Goal: Task Accomplishment & Management: Complete application form

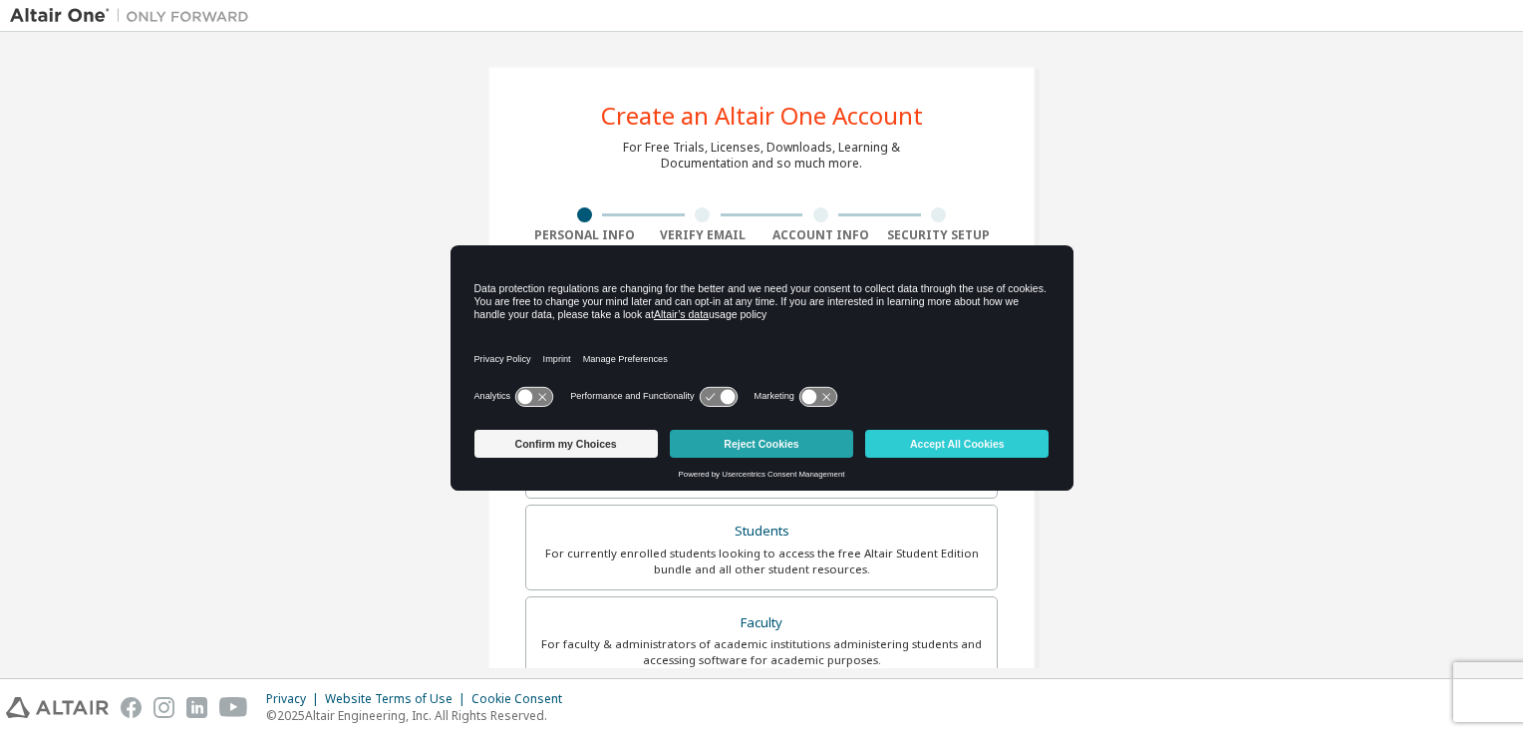
click at [759, 441] on button "Reject Cookies" at bounding box center [761, 444] width 183 height 28
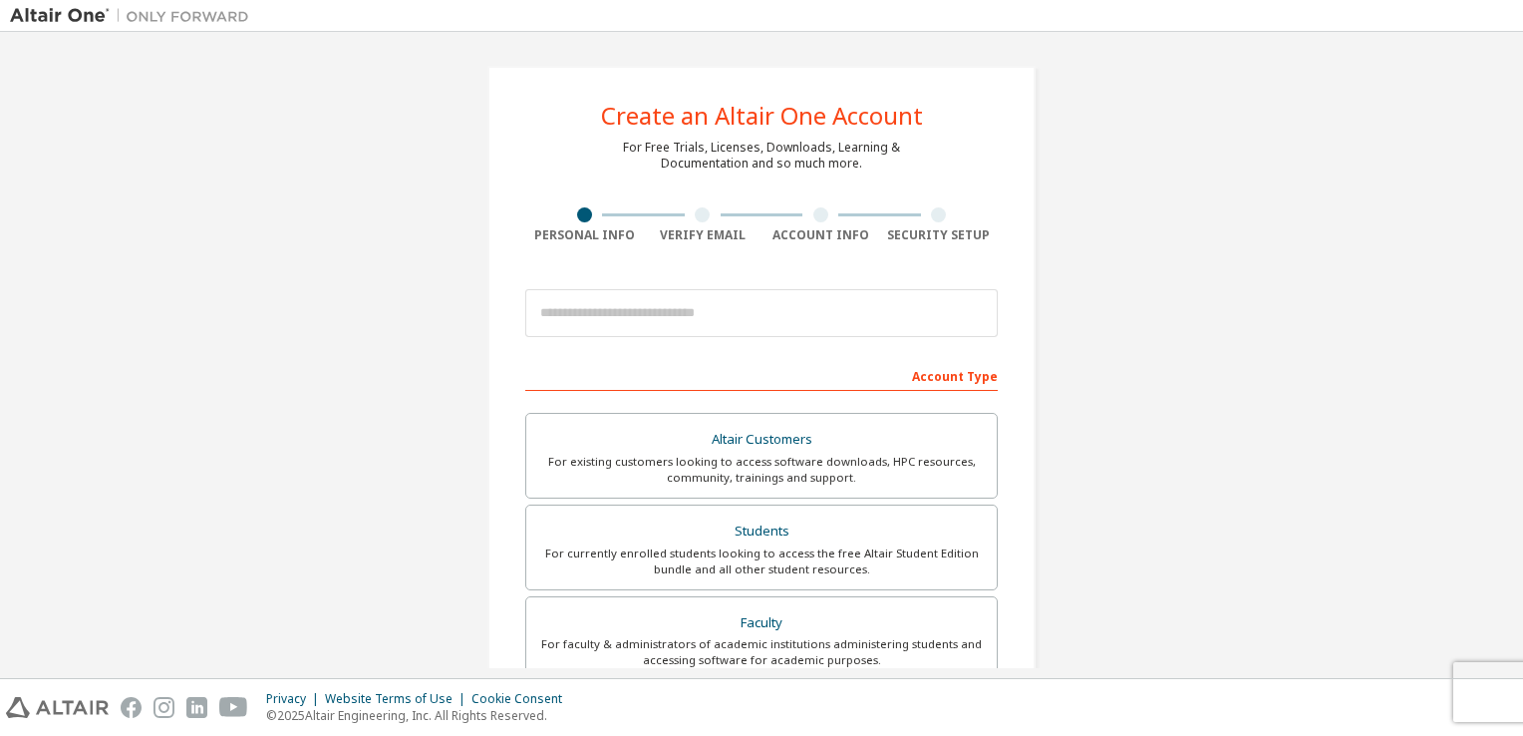
scroll to position [239, 0]
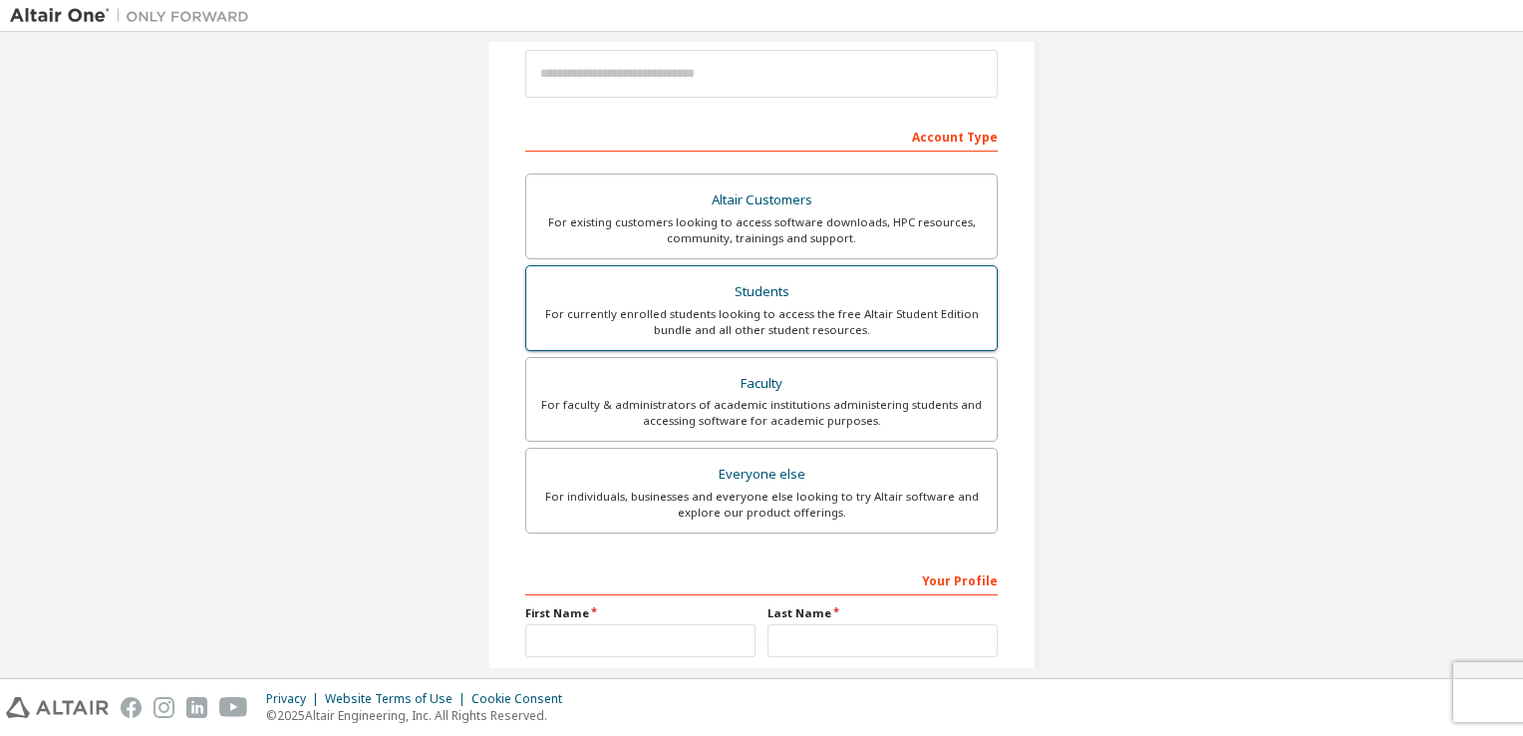
click at [775, 297] on div "Students" at bounding box center [761, 292] width 446 height 28
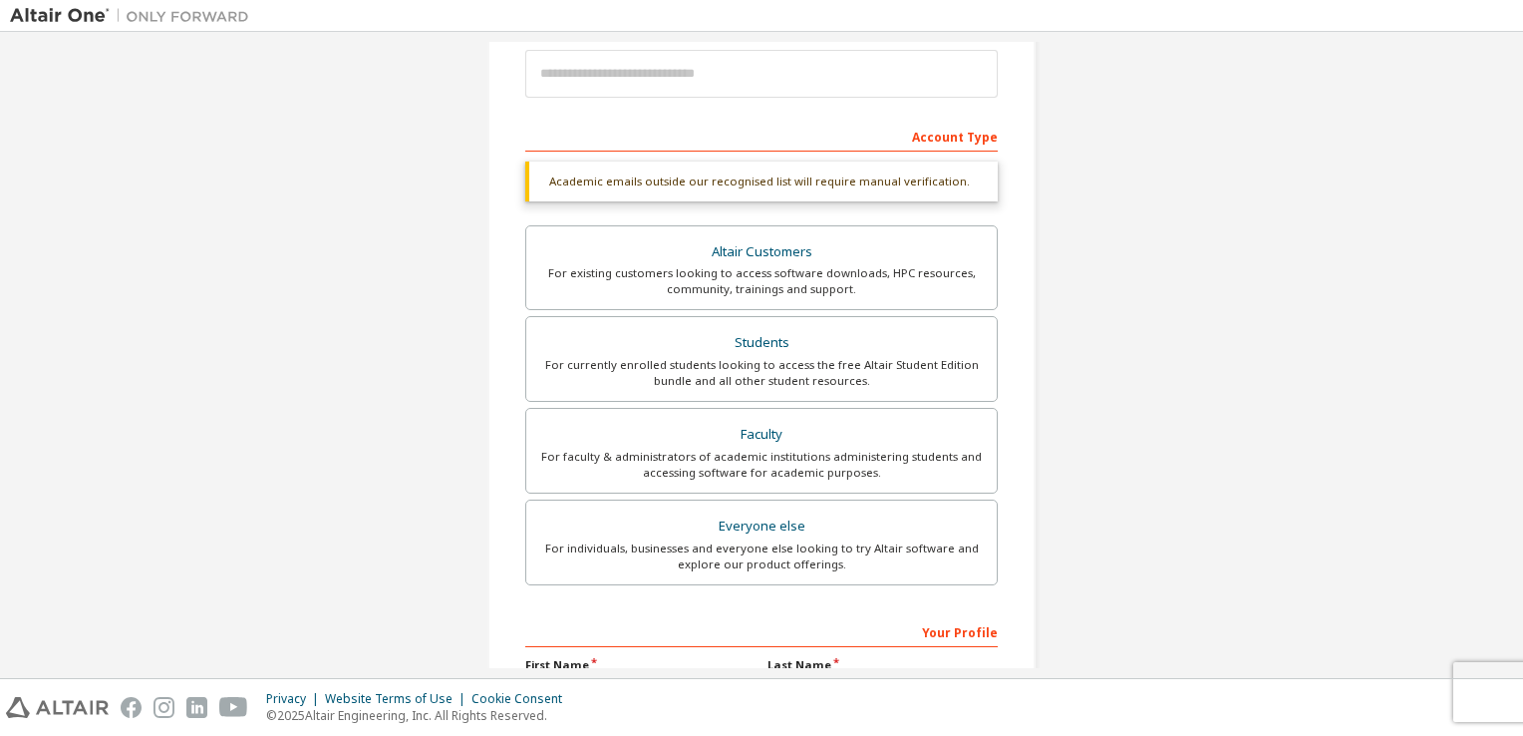
scroll to position [476, 0]
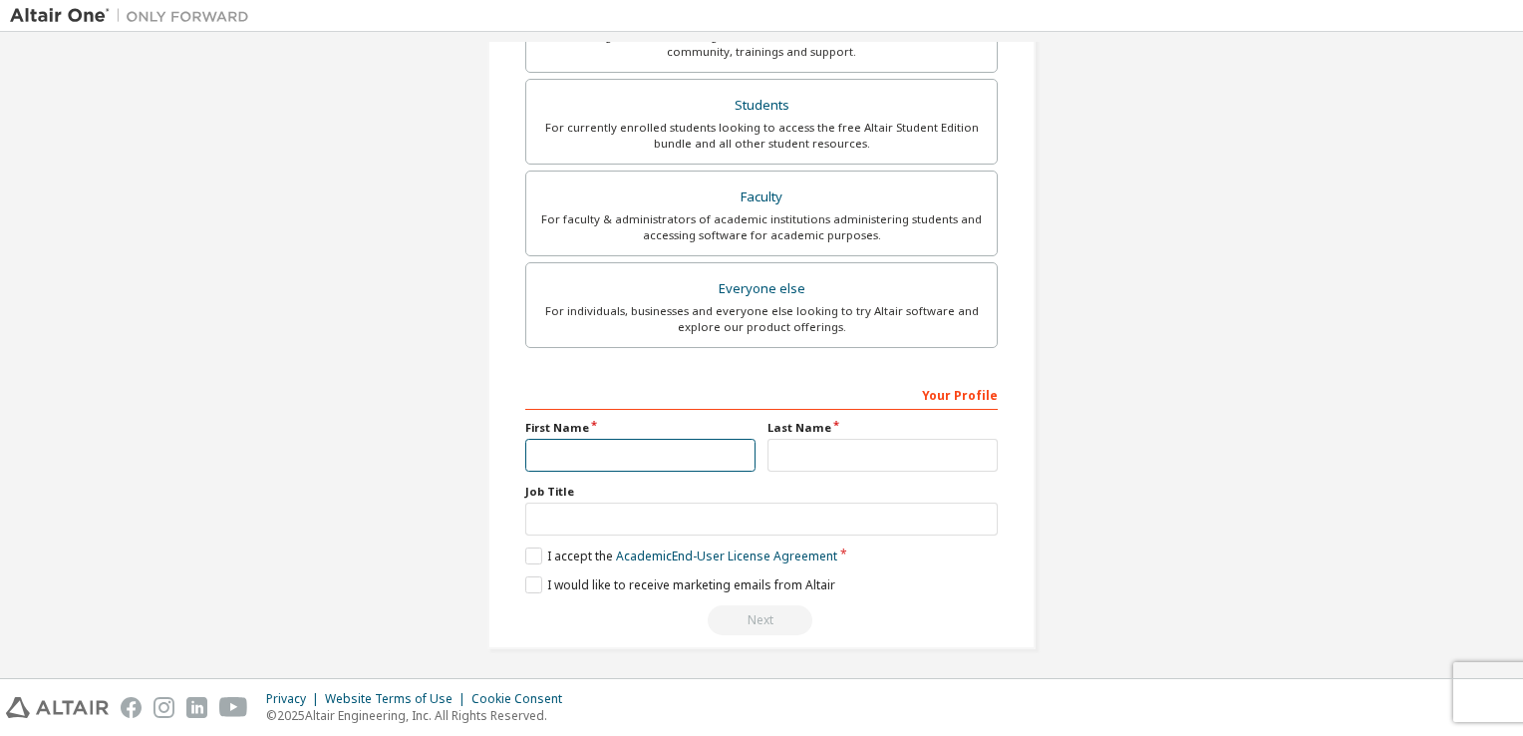
click at [648, 441] on input "text" at bounding box center [640, 455] width 230 height 33
type input "*******"
type input "*"
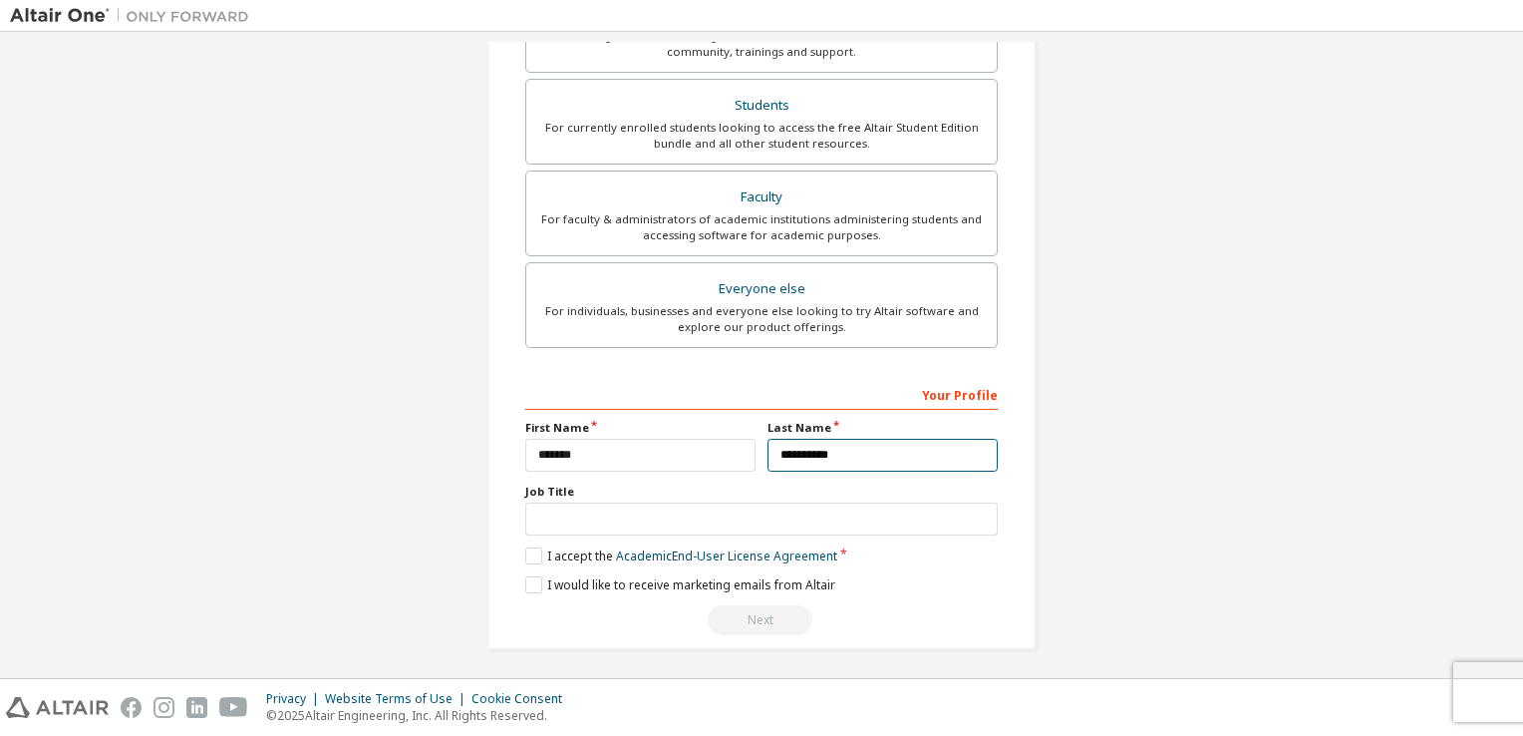
type input "**********"
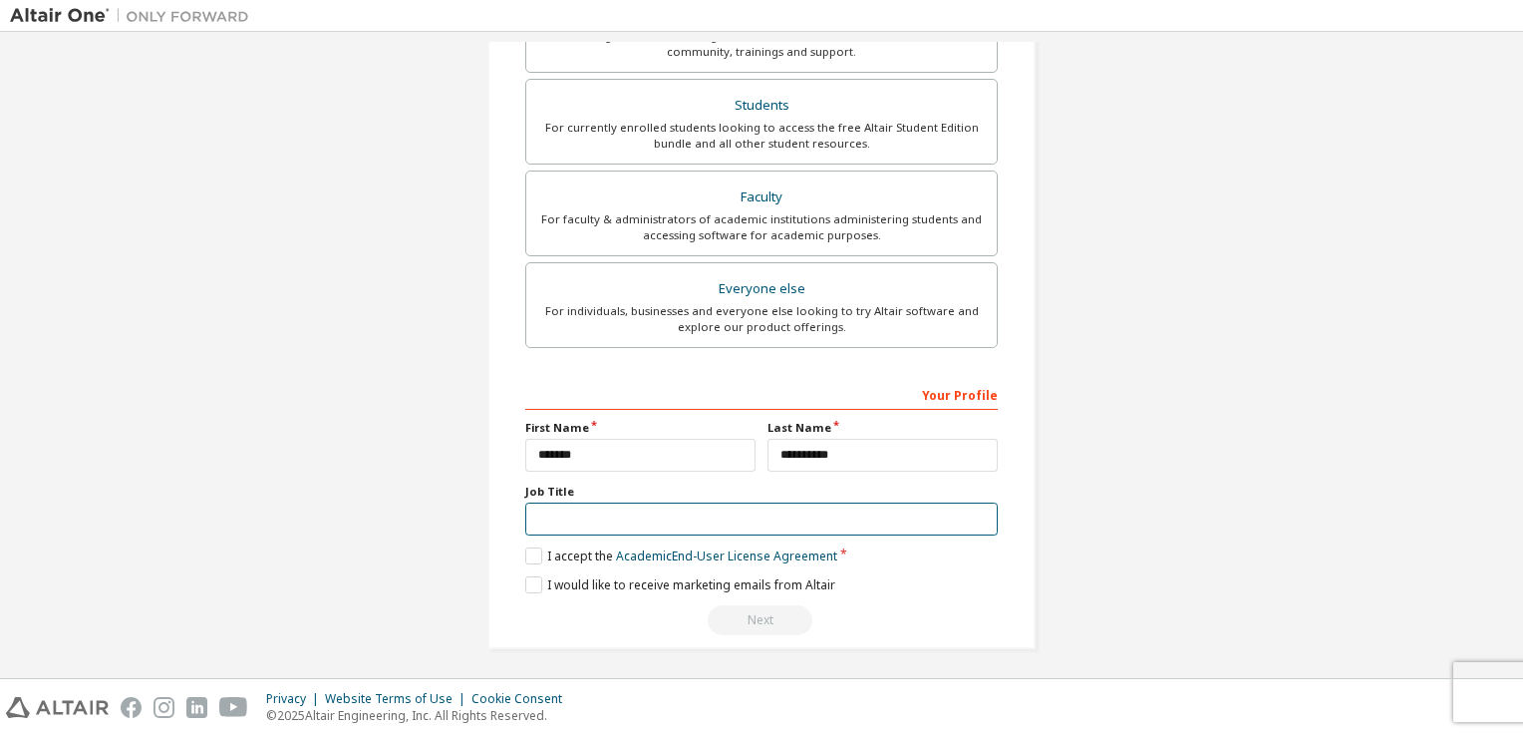
click at [563, 525] on input "text" at bounding box center [761, 518] width 472 height 33
click at [530, 547] on label "I accept the Academic End-User License Agreement" at bounding box center [681, 555] width 312 height 17
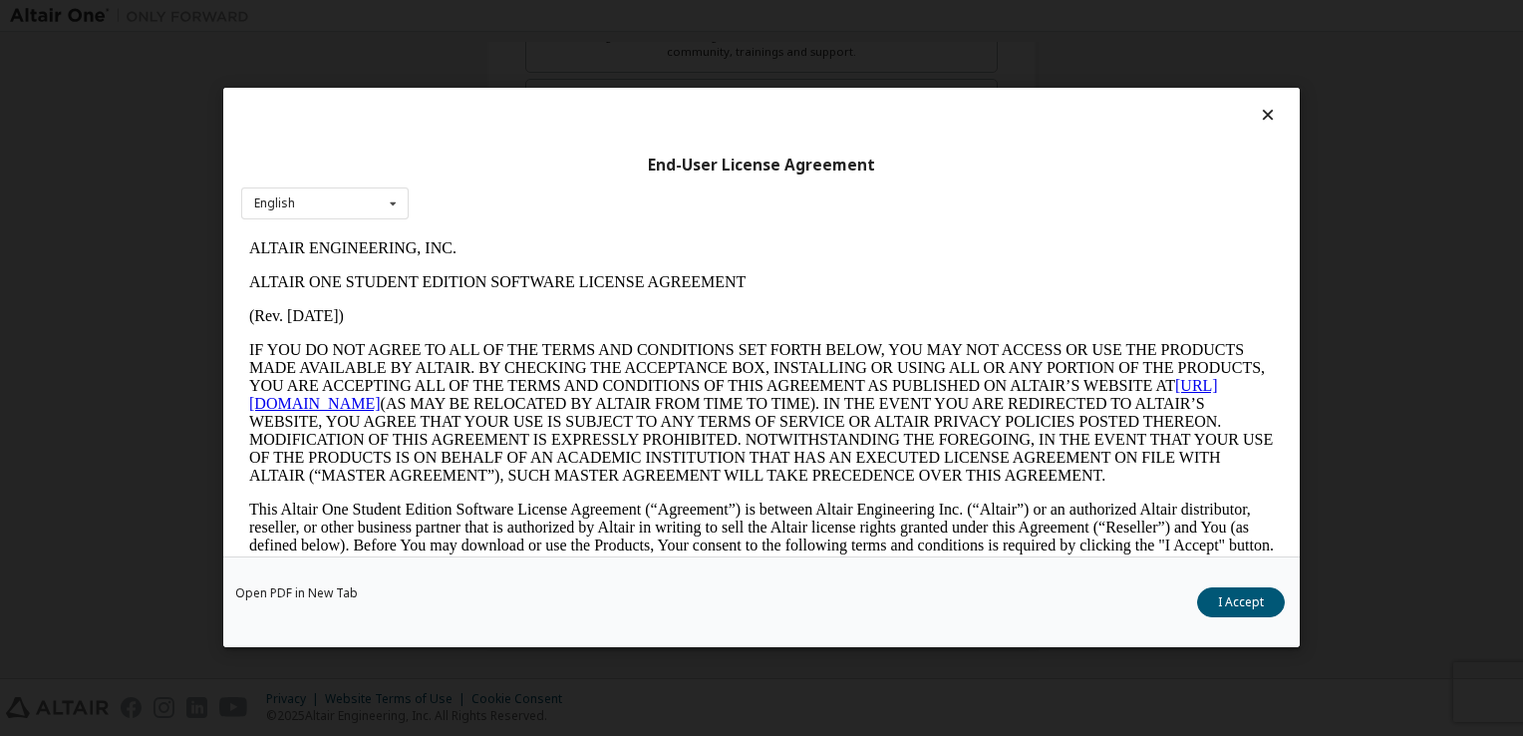
scroll to position [0, 0]
click at [1256, 596] on button "I Accept" at bounding box center [1241, 603] width 88 height 30
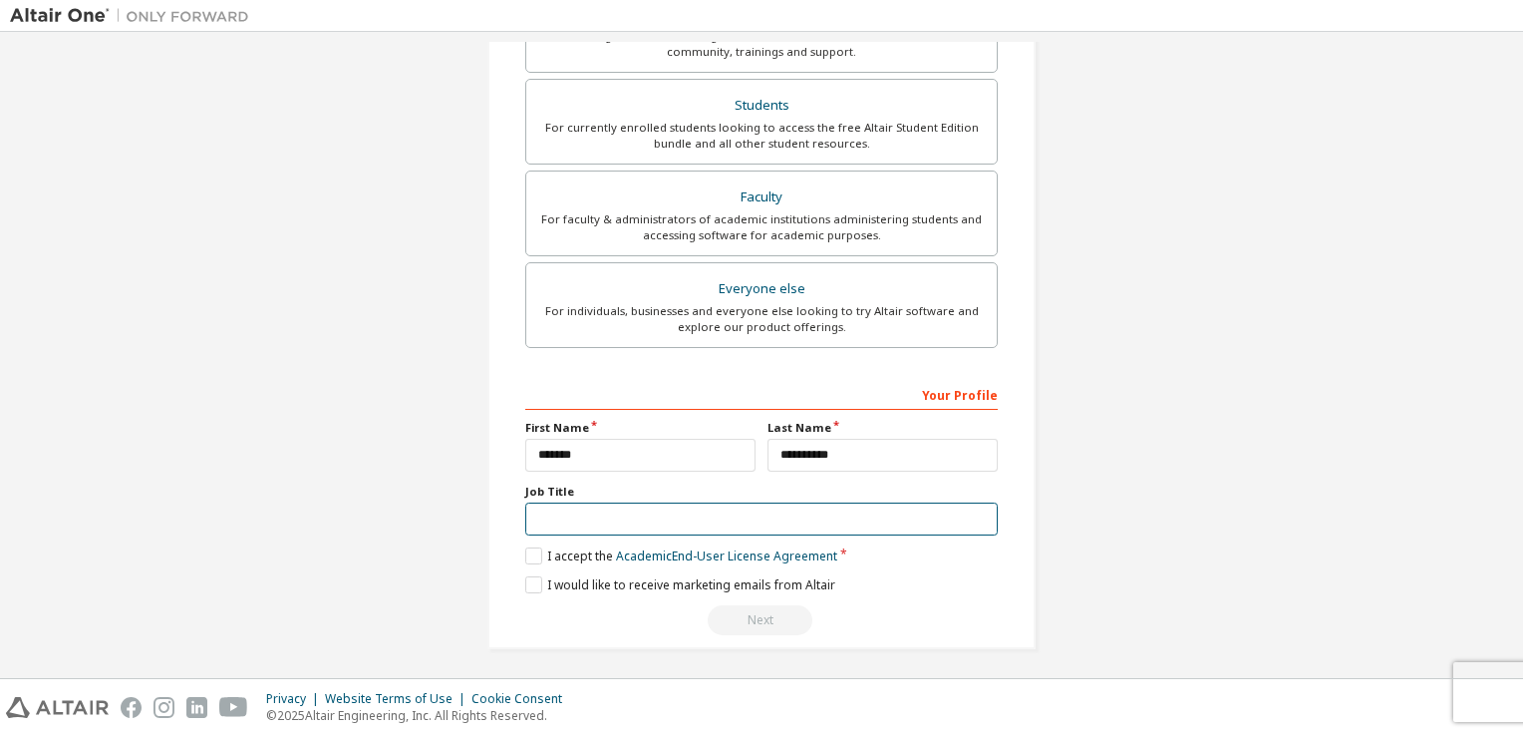
click at [627, 519] on input "text" at bounding box center [761, 518] width 472 height 33
click at [525, 592] on div "**********" at bounding box center [761, 509] width 472 height 258
click at [526, 585] on label "I would like to receive marketing emails from Altair" at bounding box center [680, 586] width 310 height 17
click at [530, 584] on label "I would like to receive marketing emails from Altair" at bounding box center [680, 586] width 310 height 17
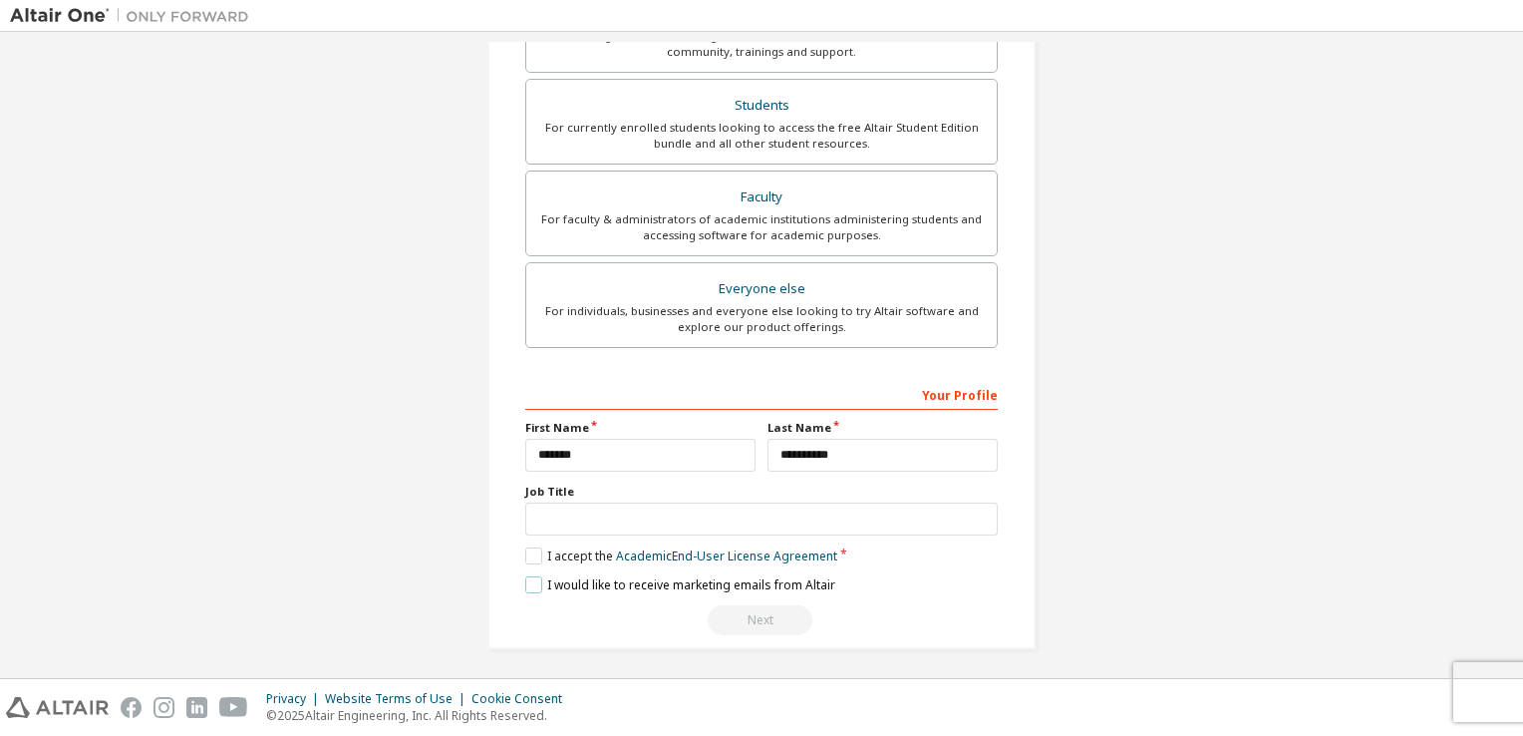
scroll to position [476, 0]
click at [632, 513] on input "text" at bounding box center [761, 518] width 472 height 33
click at [538, 593] on div "**********" at bounding box center [761, 507] width 472 height 258
click at [531, 587] on label "I would like to receive marketing emails from Altair" at bounding box center [680, 584] width 310 height 17
click at [749, 615] on div "Next" at bounding box center [761, 620] width 472 height 30
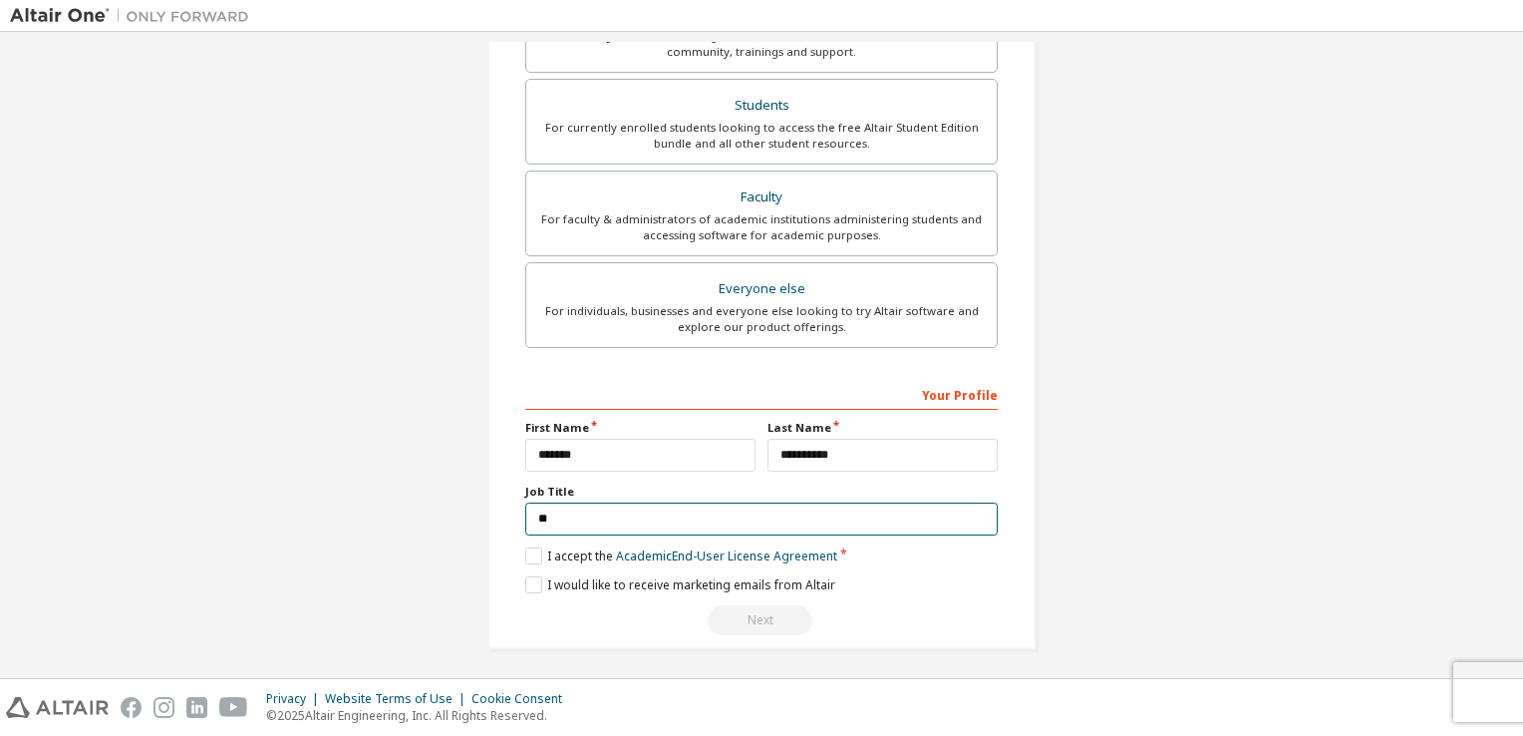
click at [730, 512] on input "**" at bounding box center [761, 518] width 472 height 33
type input "*"
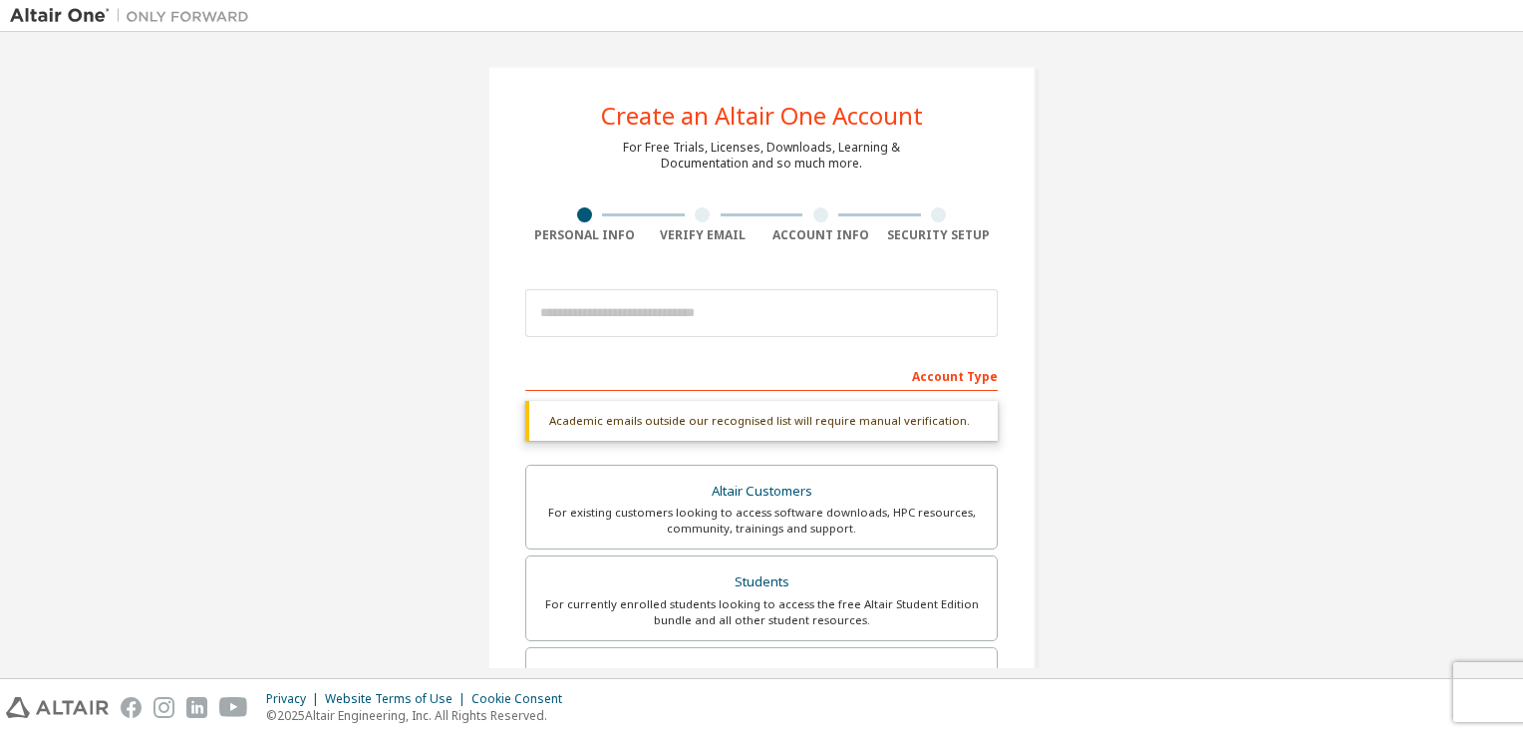
scroll to position [2, 0]
type input "*******"
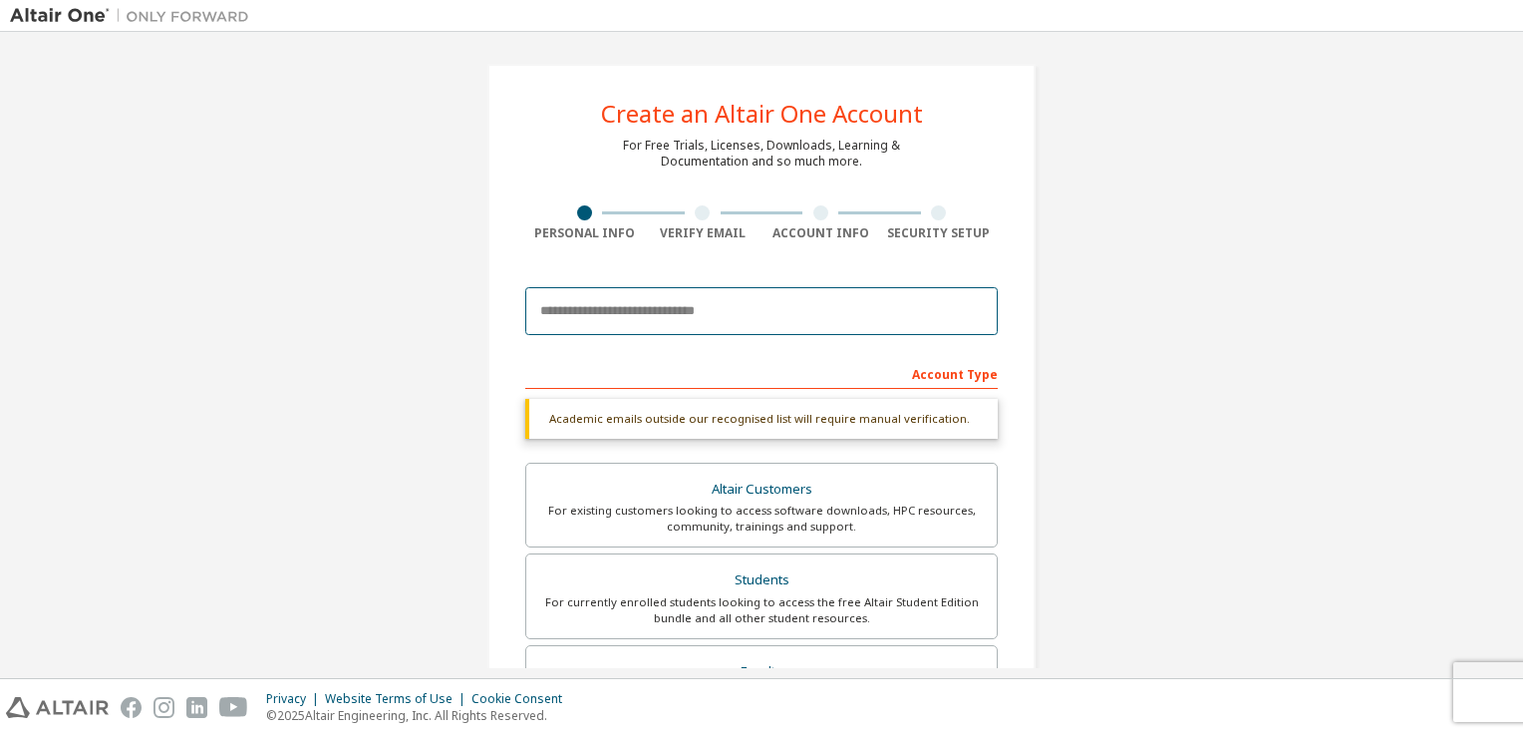
click at [734, 303] on input "email" at bounding box center [761, 311] width 472 height 48
paste input "**********"
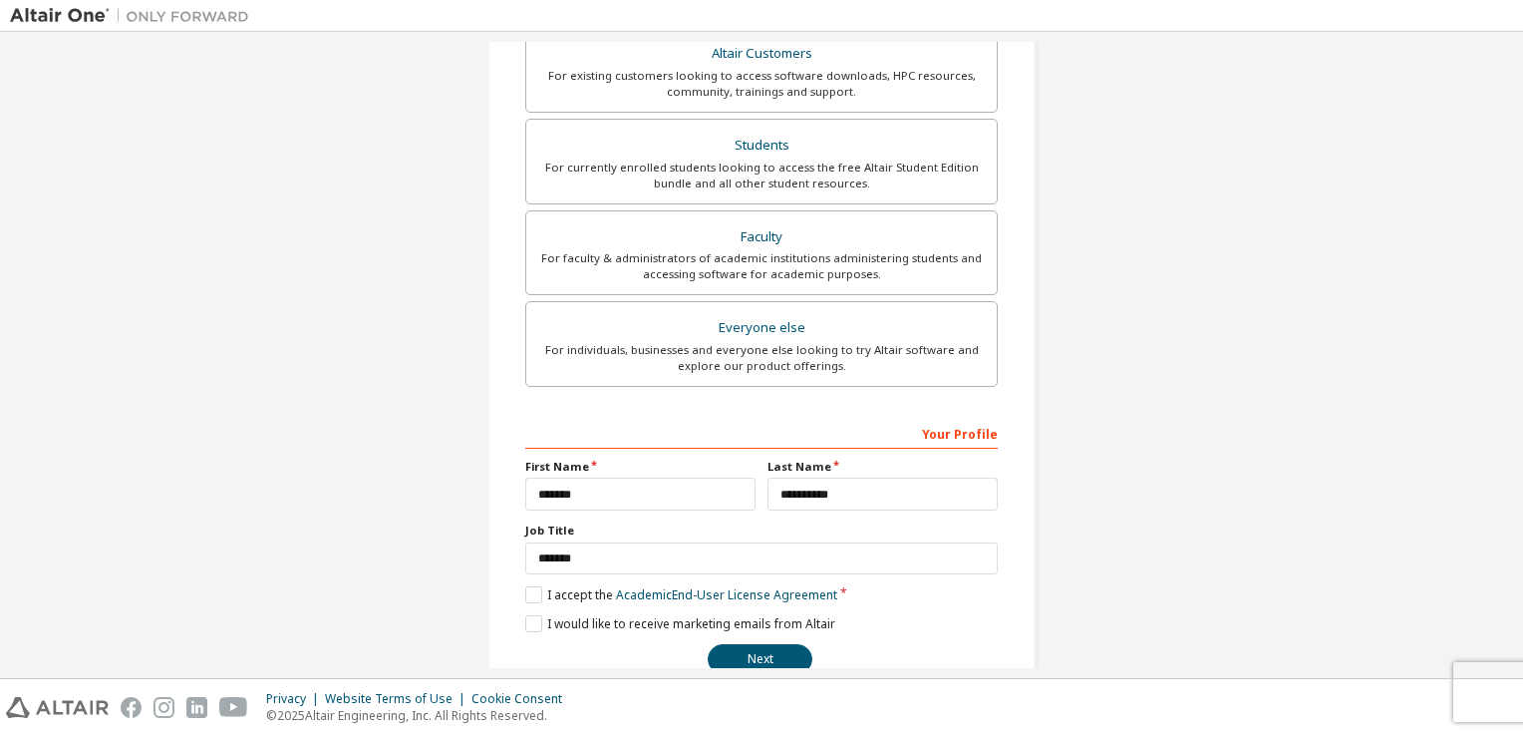
scroll to position [425, 0]
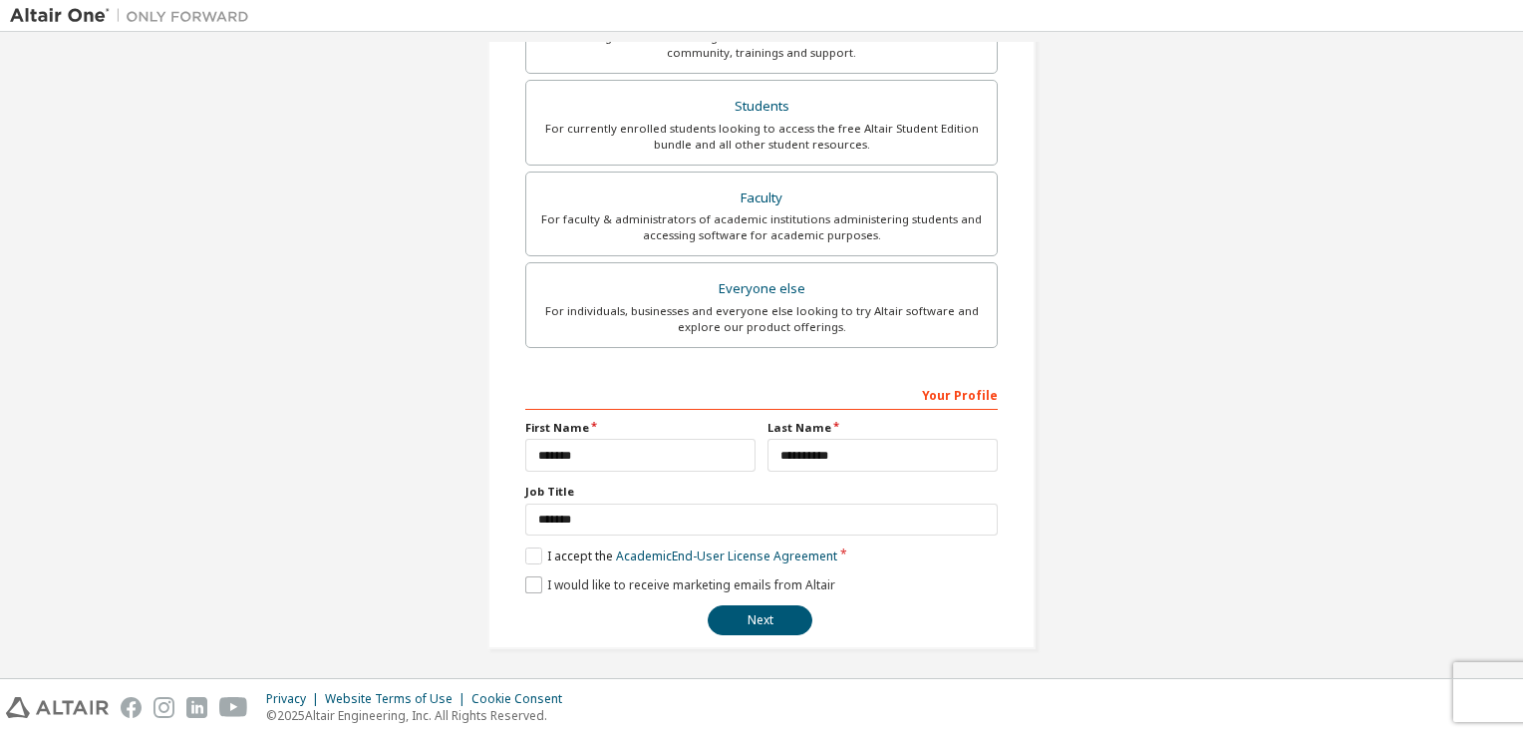
type input "**********"
click at [528, 580] on label "I would like to receive marketing emails from Altair" at bounding box center [680, 584] width 310 height 17
click at [768, 616] on button "Next" at bounding box center [760, 620] width 105 height 30
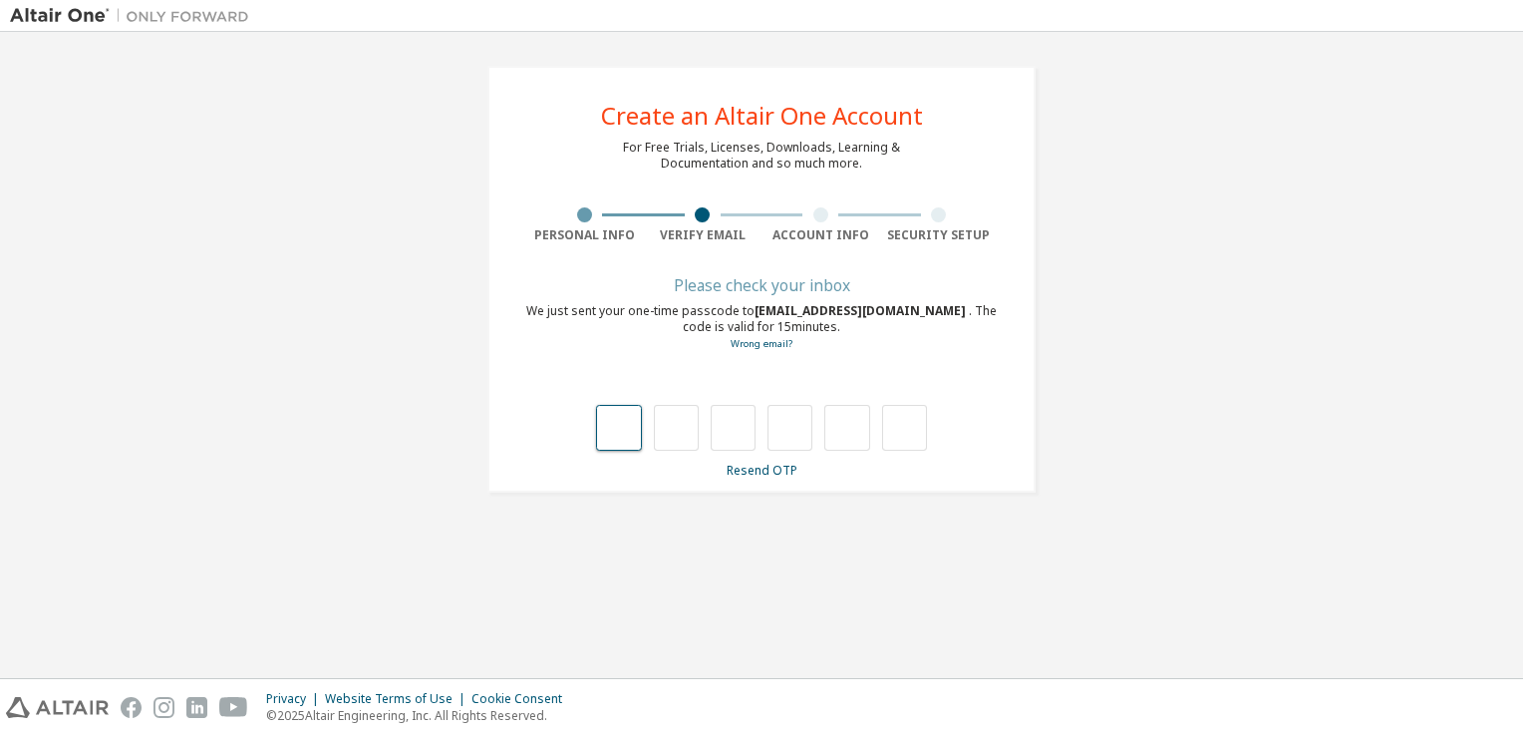
type input "*"
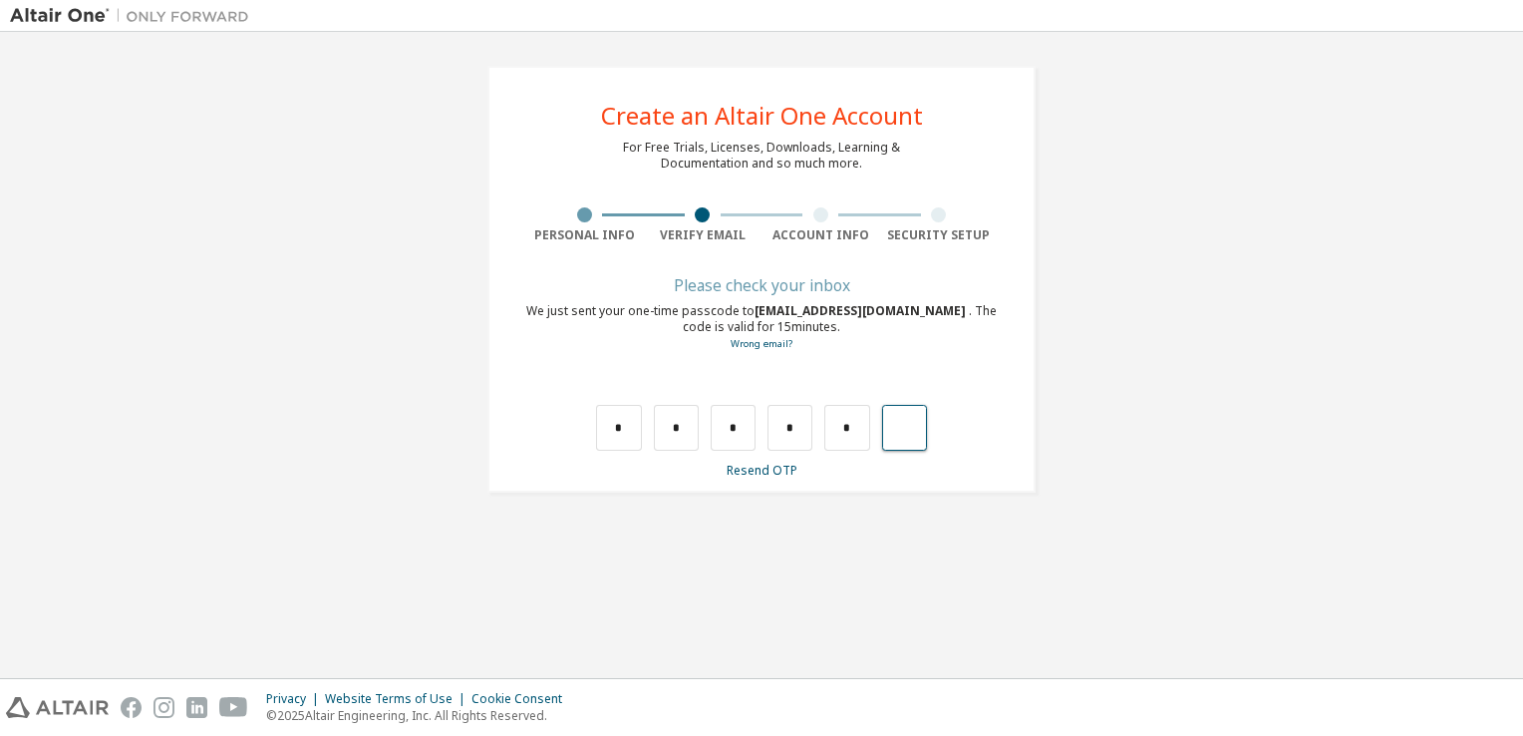
type input "*"
click at [714, 227] on div "Verify Email" at bounding box center [703, 235] width 119 height 16
click at [610, 418] on input "text" at bounding box center [618, 428] width 45 height 46
type input "*"
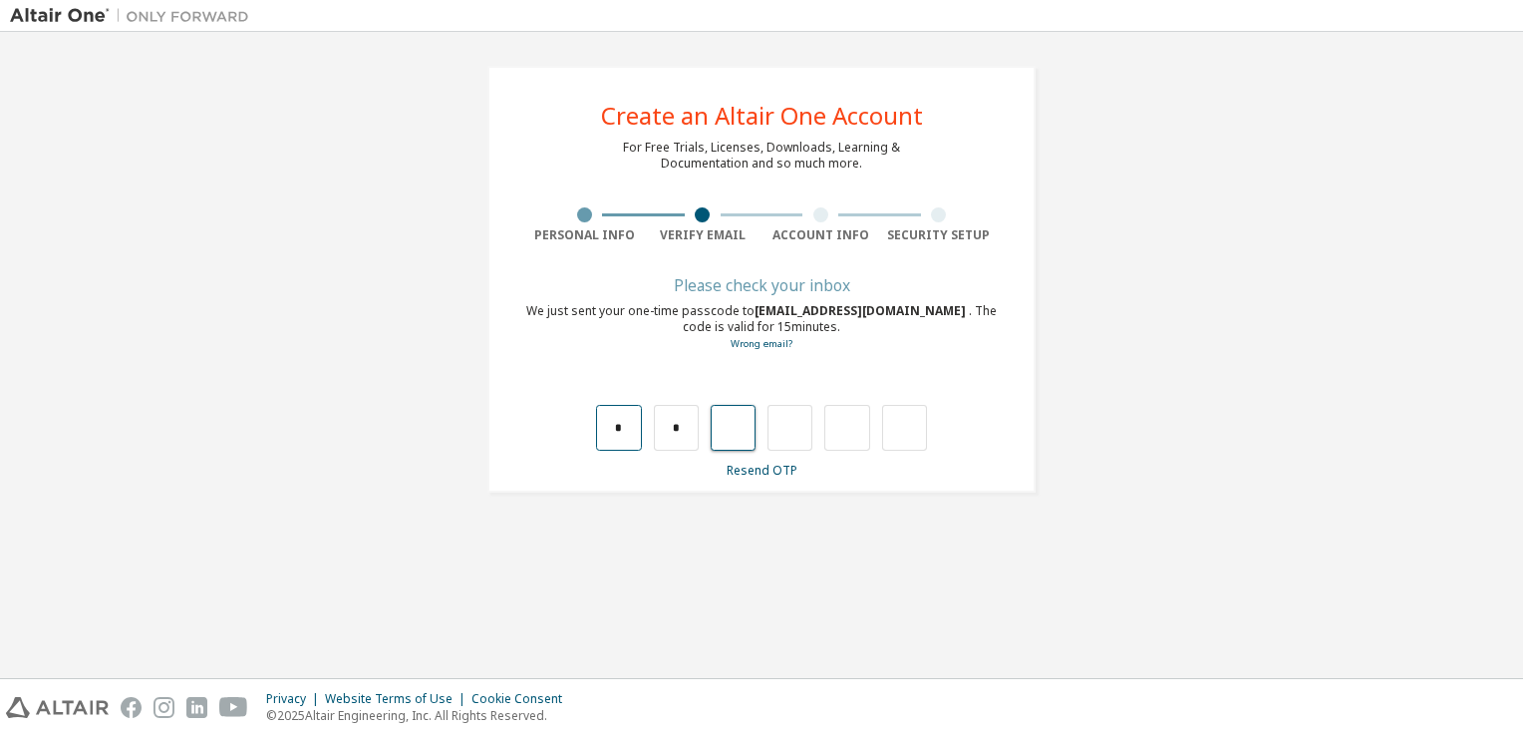
type input "*"
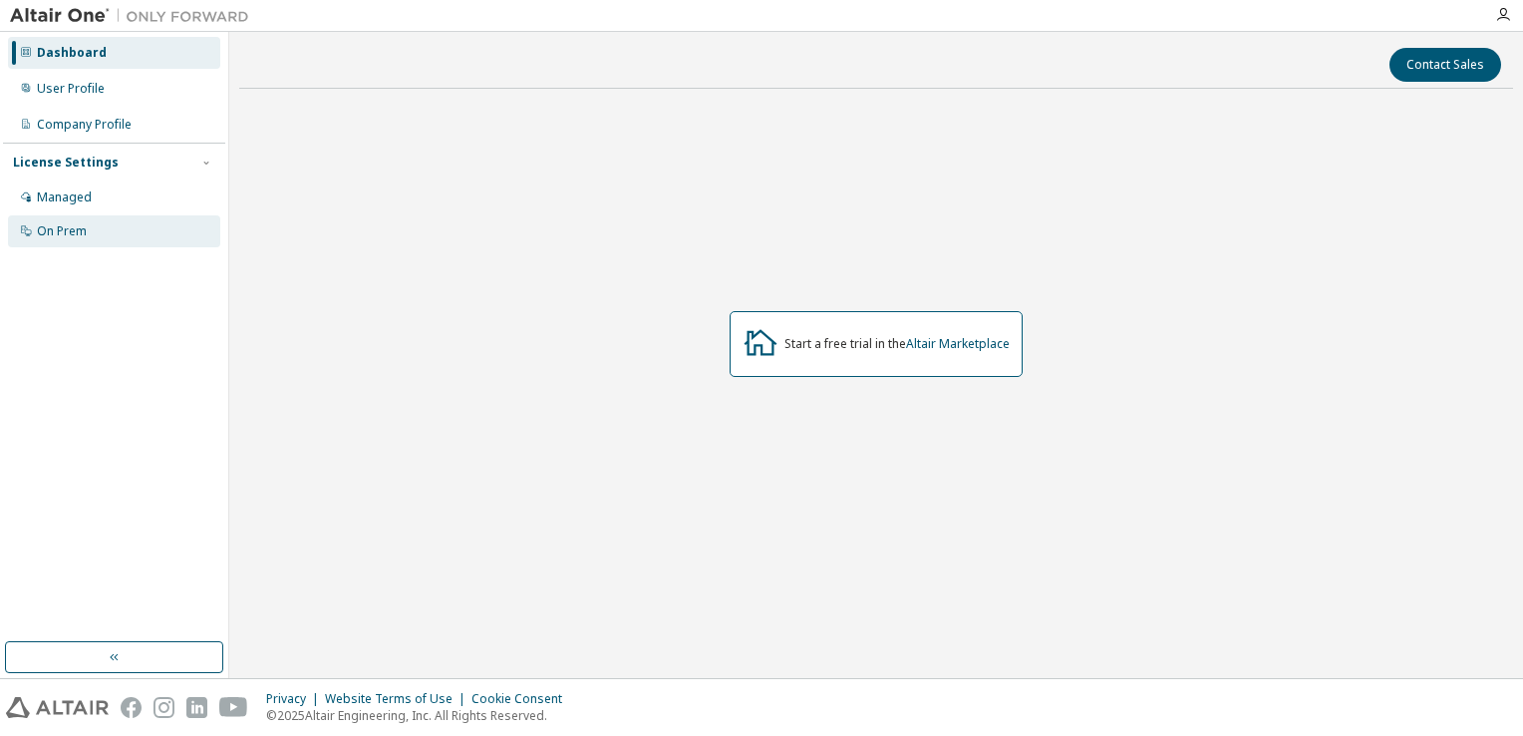
click at [96, 230] on div "On Prem" at bounding box center [114, 231] width 212 height 32
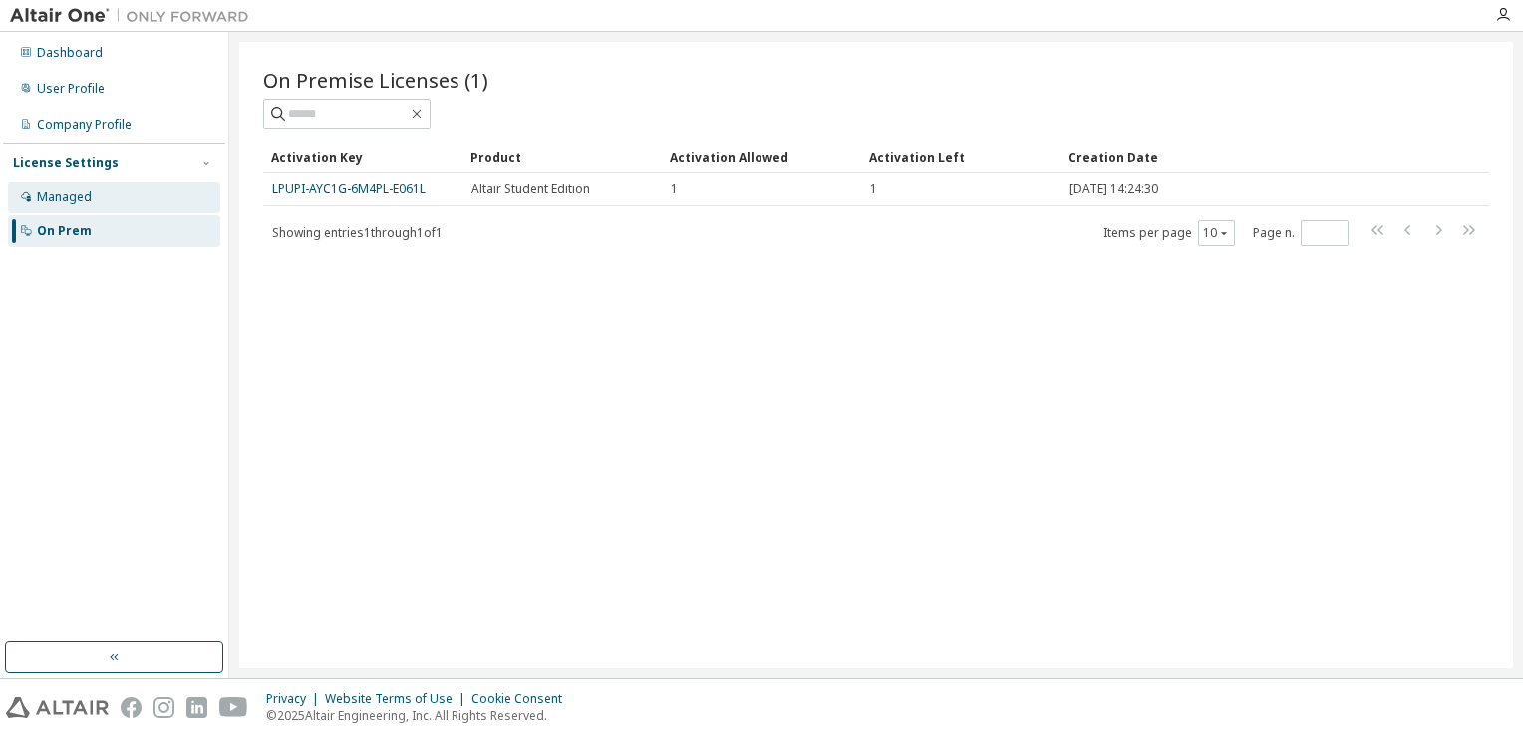
click at [56, 193] on div "Managed" at bounding box center [64, 197] width 55 height 16
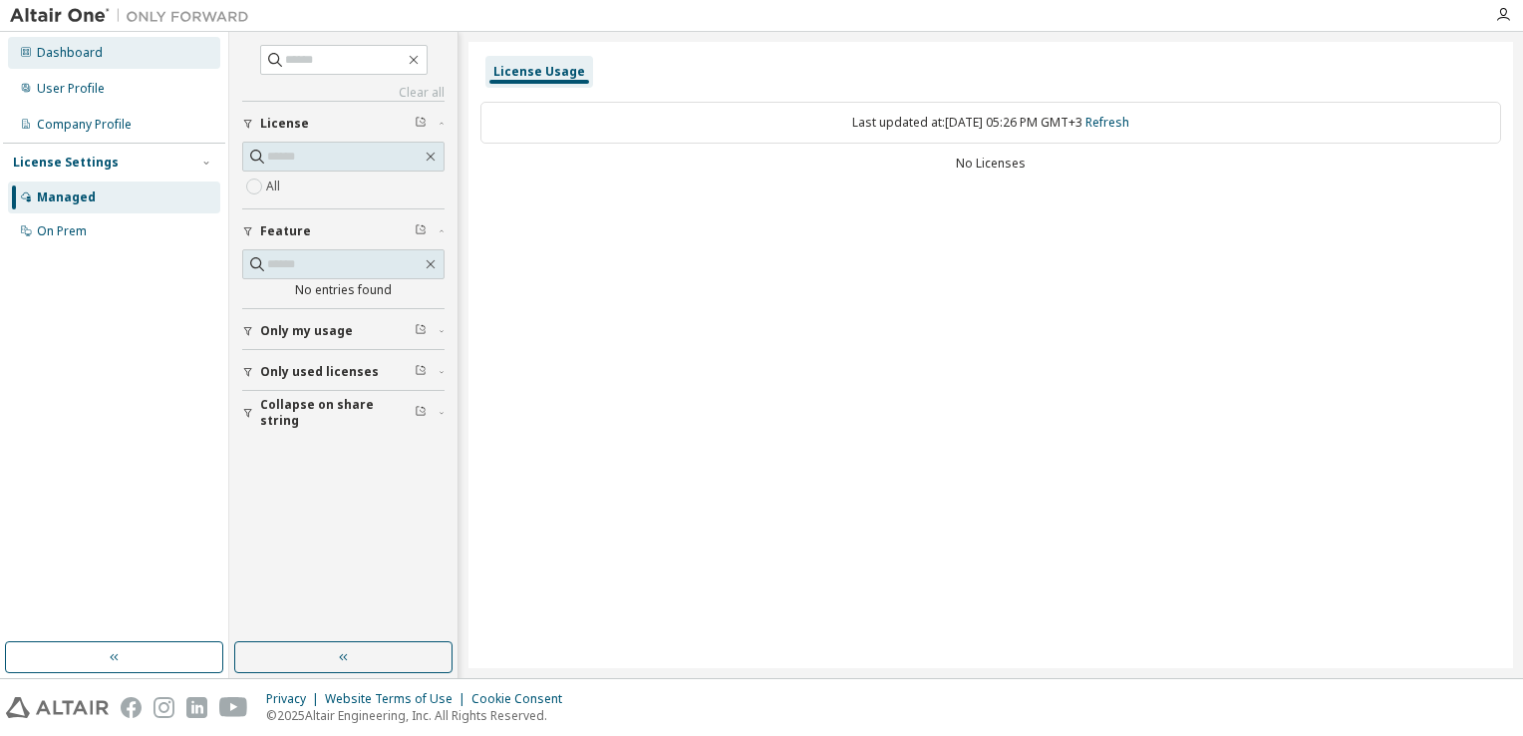
click at [80, 55] on div "Dashboard" at bounding box center [70, 53] width 66 height 16
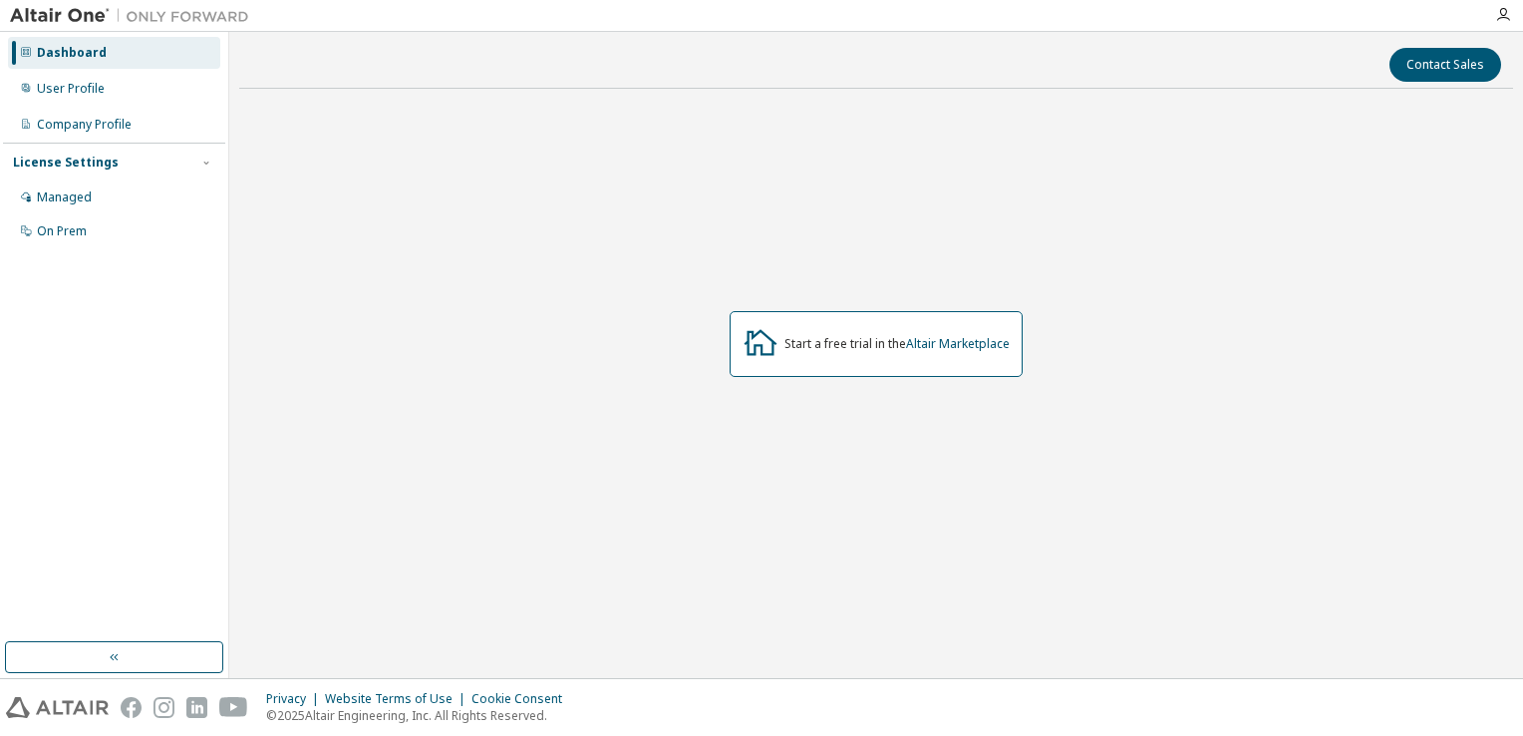
click at [64, 14] on img at bounding box center [134, 16] width 249 height 20
